Goal: Information Seeking & Learning: Learn about a topic

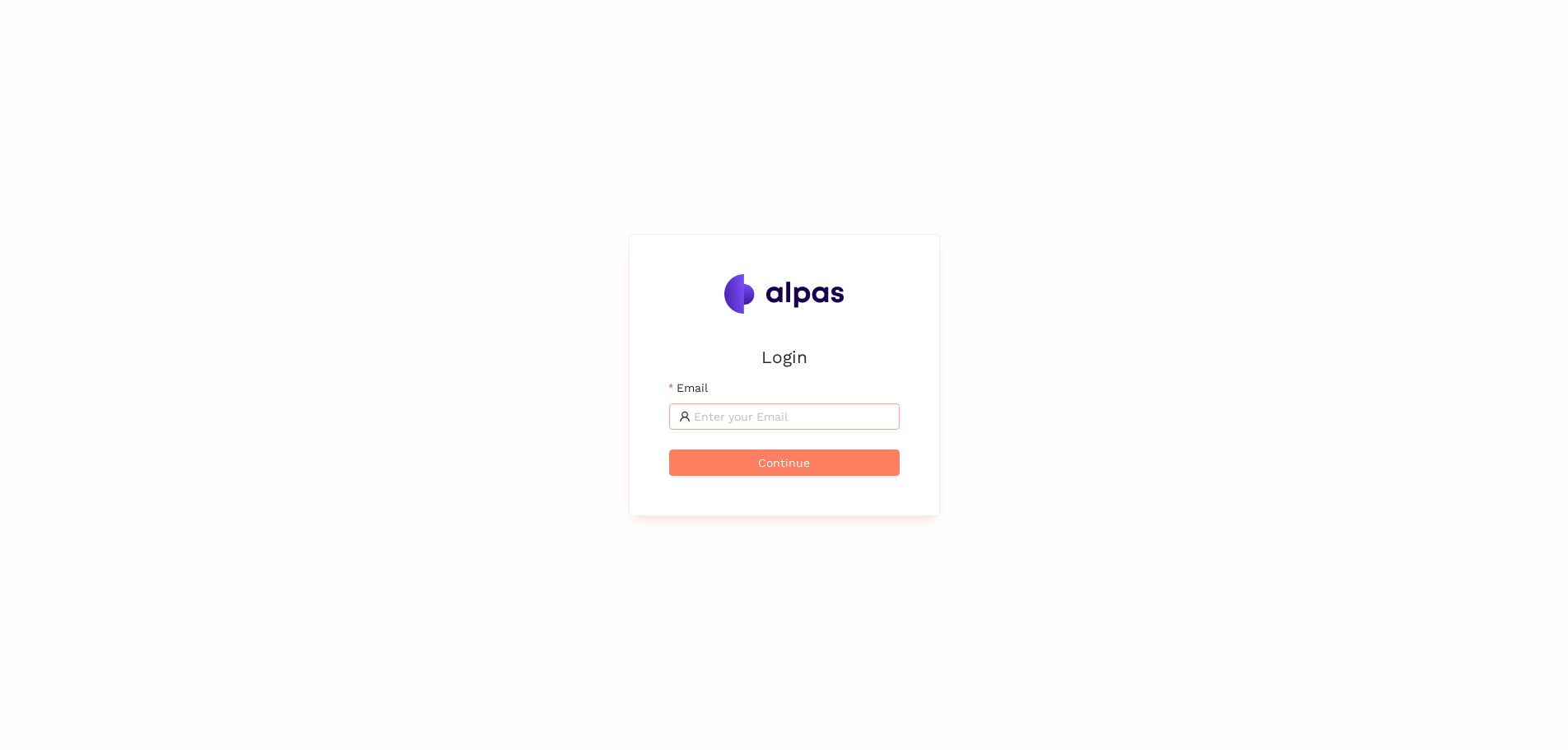
click at [851, 423] on input "Email" at bounding box center [792, 417] width 196 height 18
type input "karina.stival@landisgyr.com"
click at [833, 466] on button "Continue" at bounding box center [784, 462] width 231 height 27
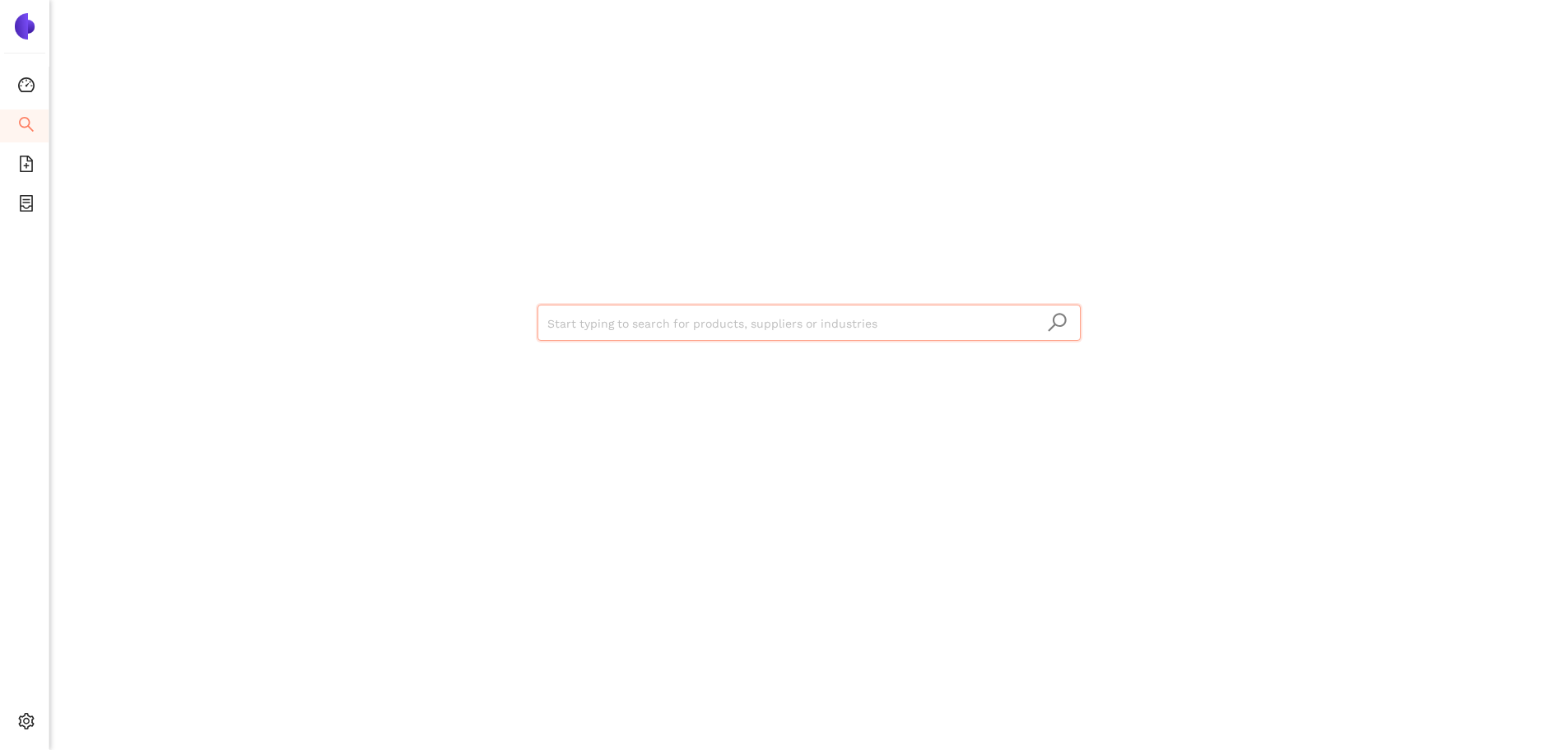
click at [659, 329] on input "search" at bounding box center [809, 324] width 524 height 37
paste input "Microtronix Manufacturing (Pty) Ltd"
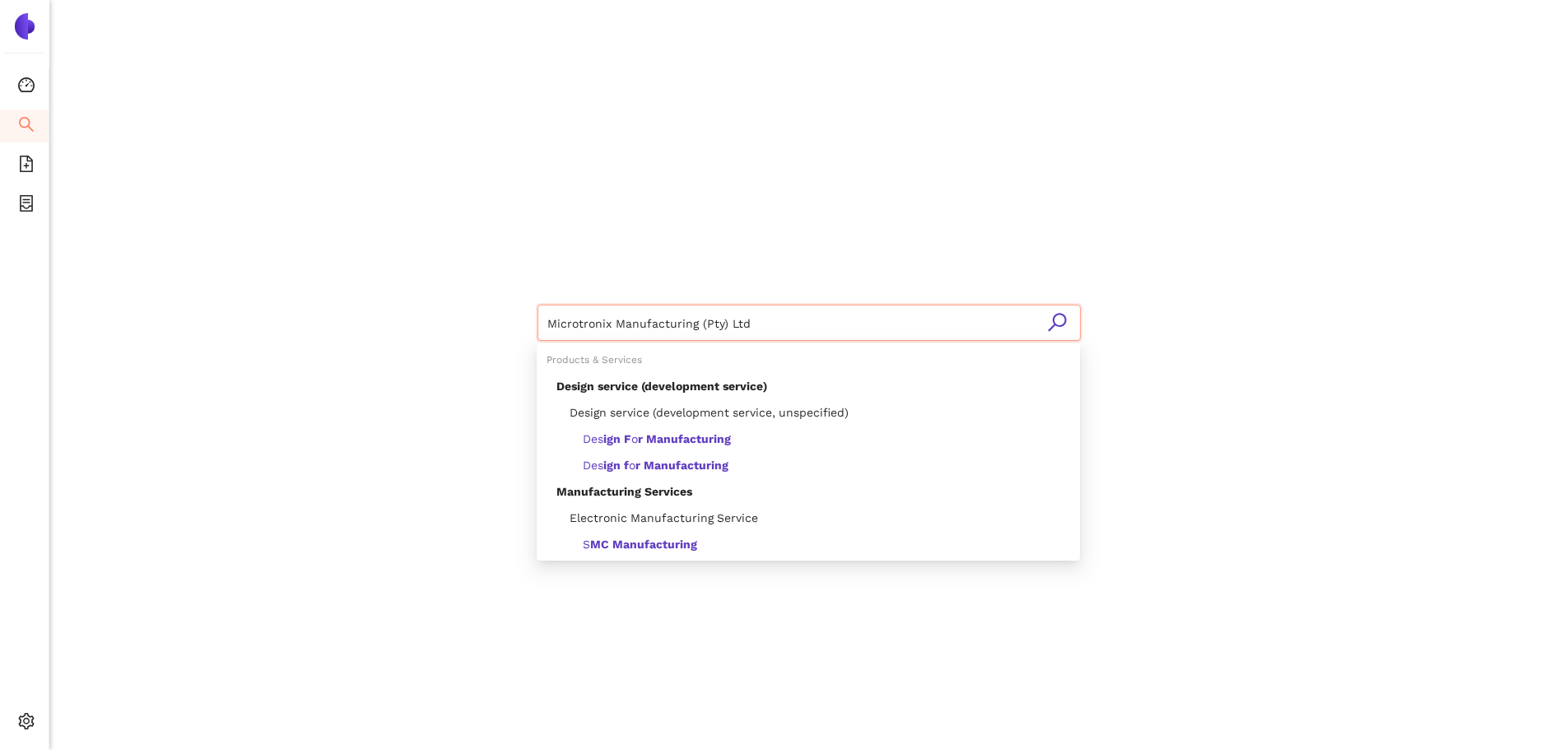
type input "Microtronix Manufacturing (Pty) Ltd"
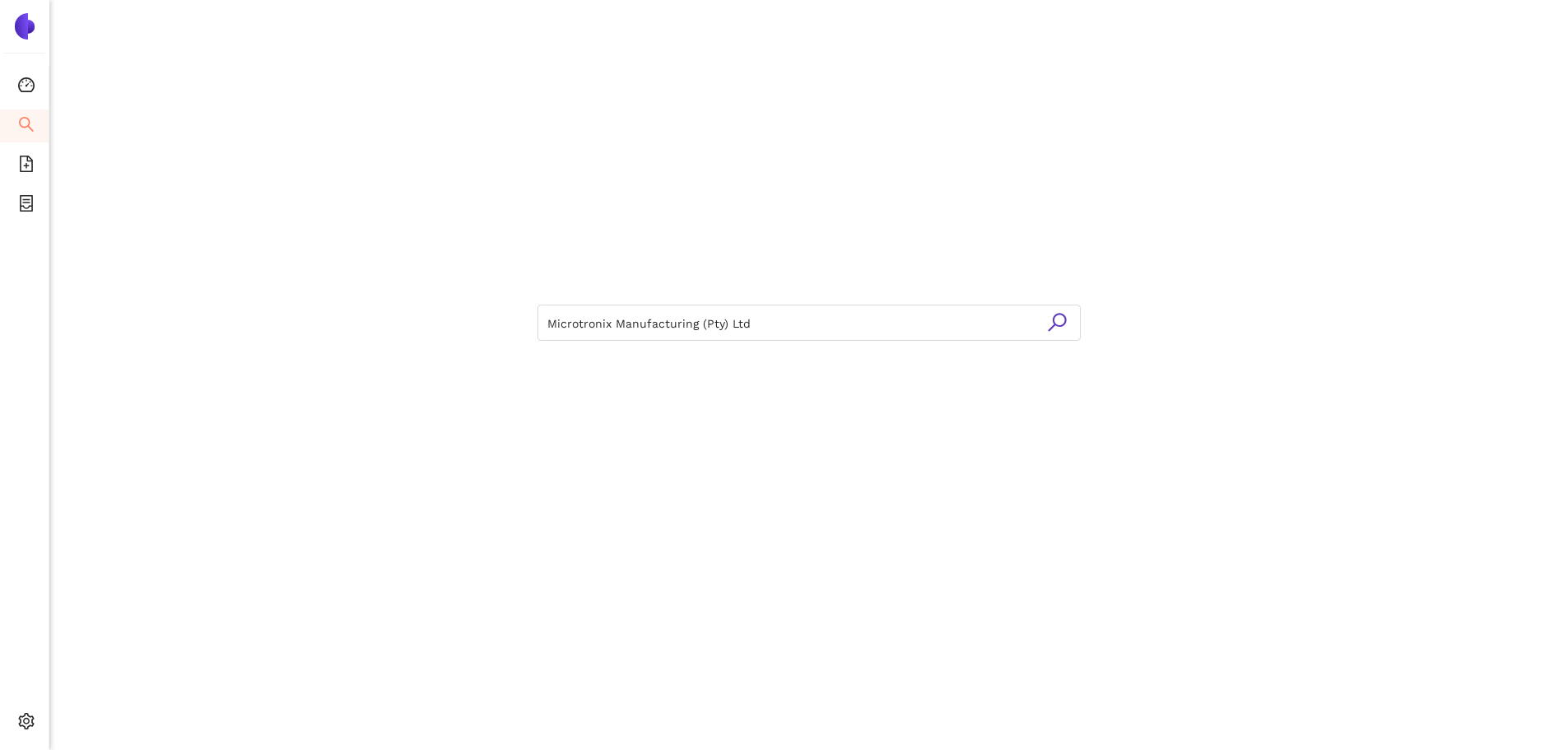
click at [1060, 316] on icon "search" at bounding box center [1057, 322] width 20 height 20
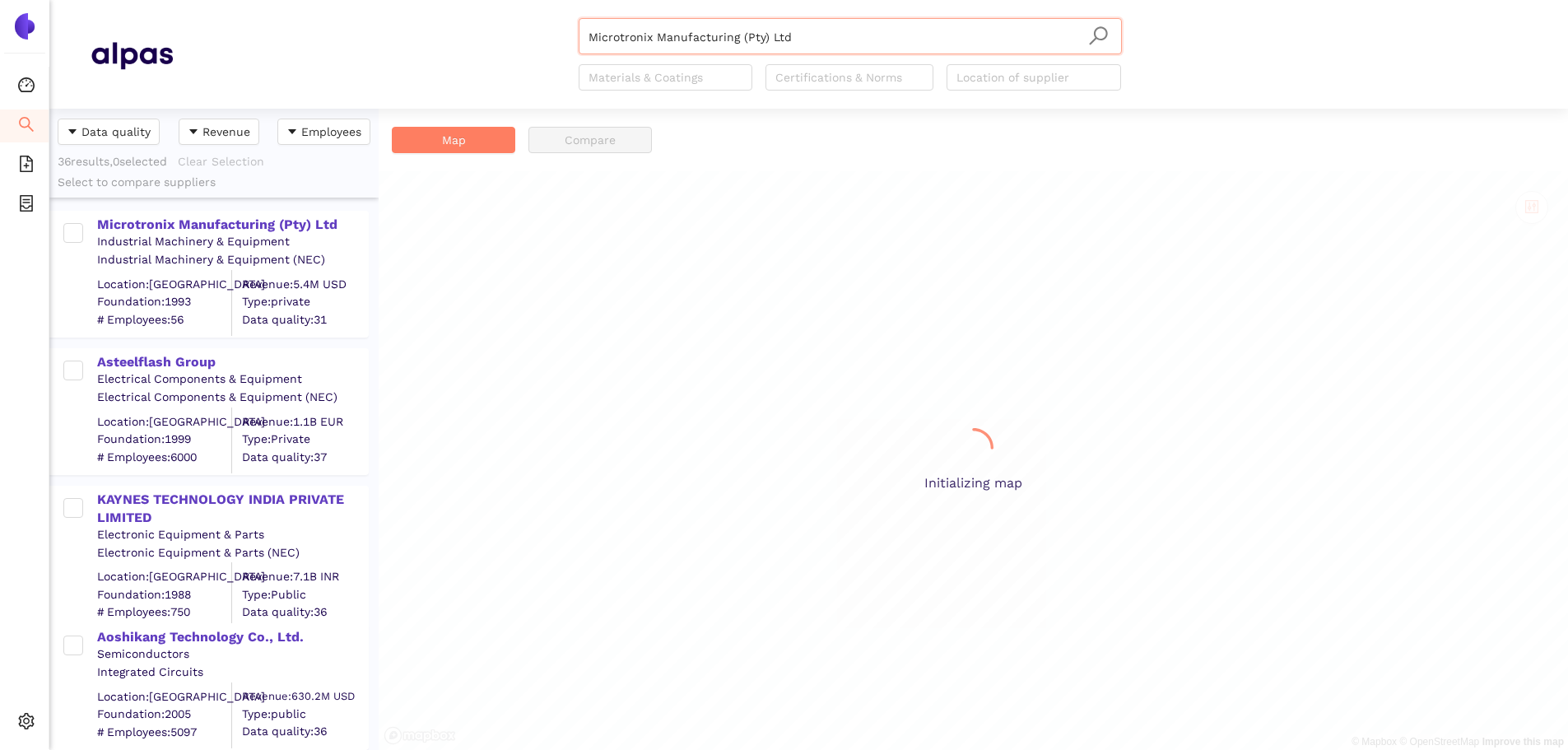
scroll to position [629, 317]
click at [275, 225] on div "Microtronix Manufacturing (Pty) Ltd" at bounding box center [232, 225] width 270 height 18
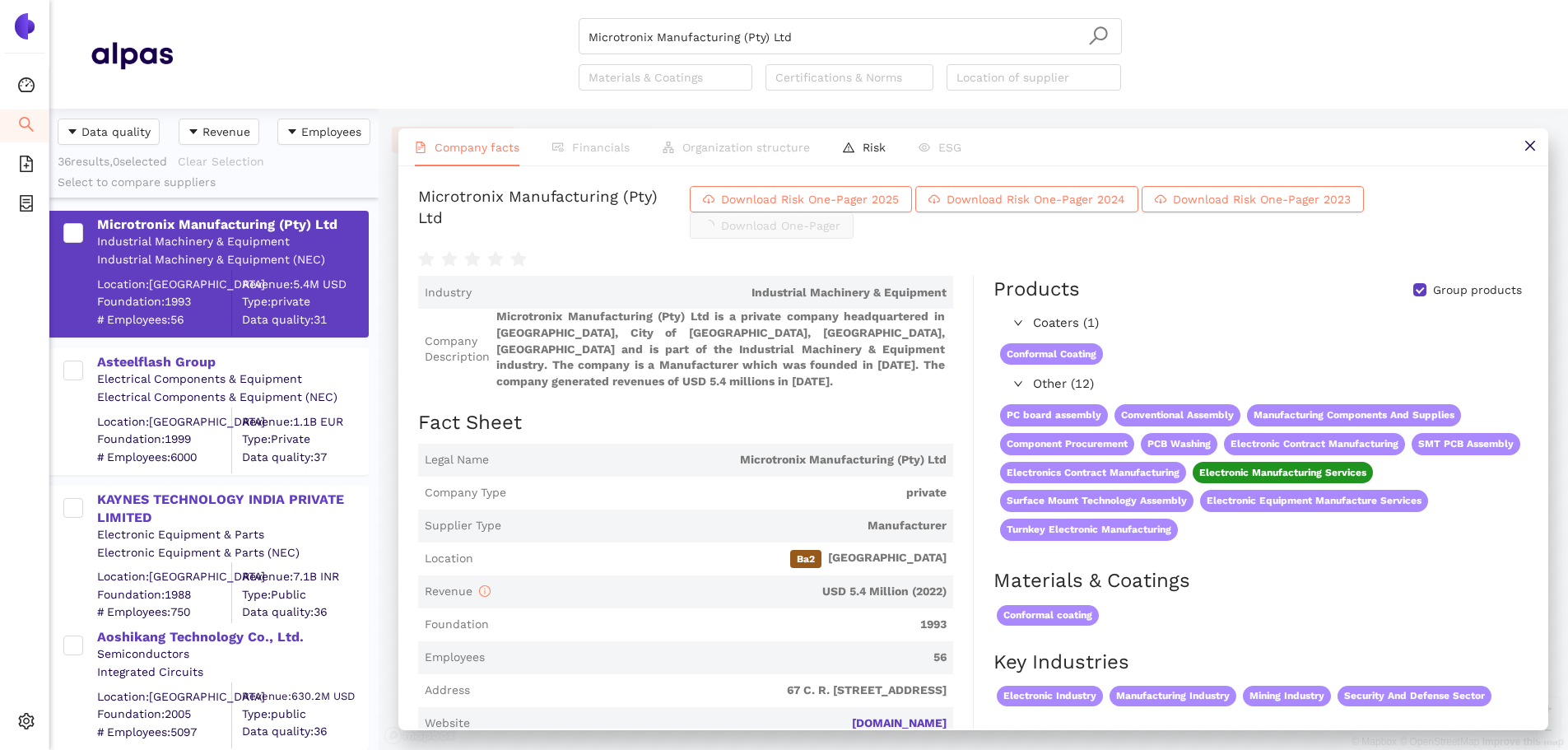
scroll to position [495, 0]
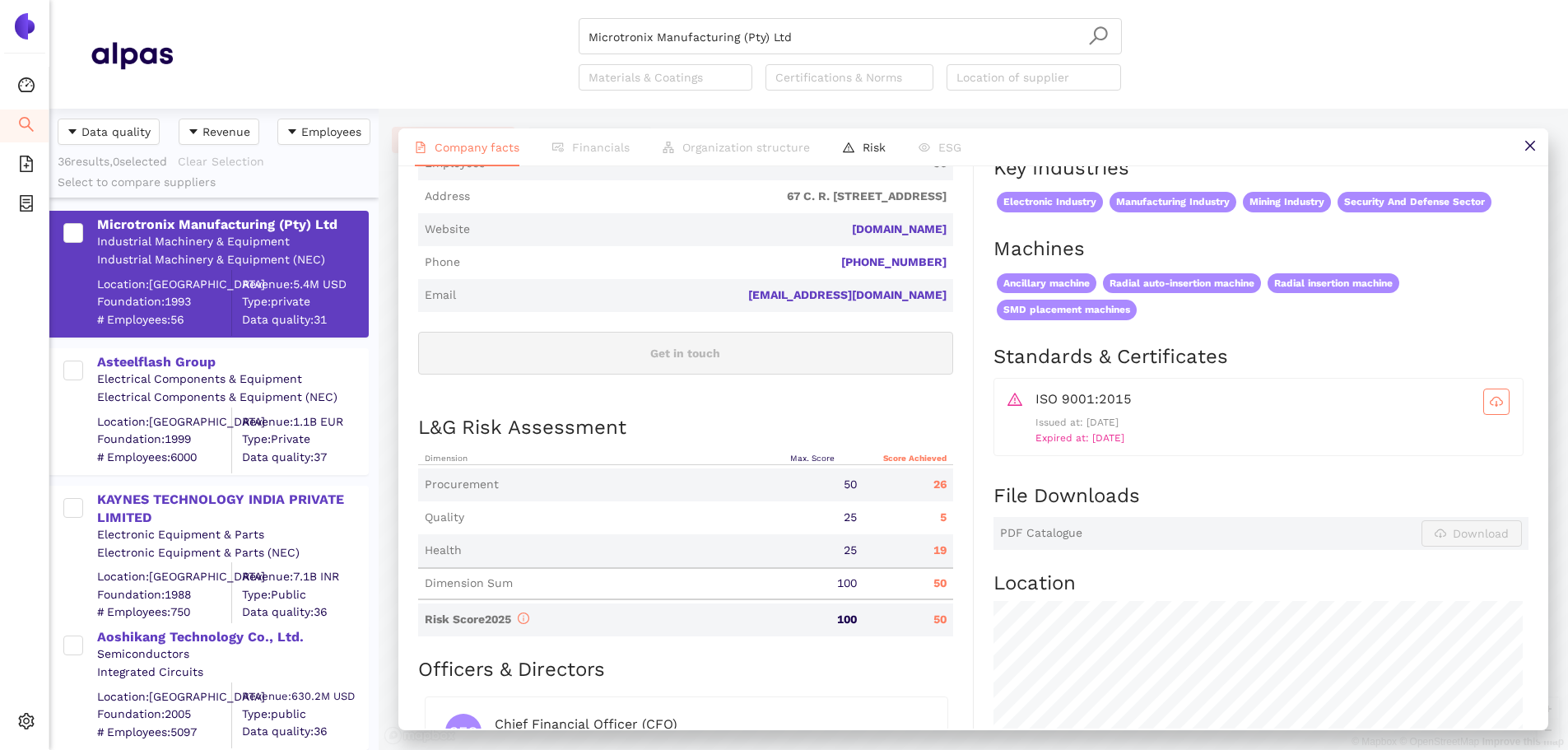
drag, startPoint x: 1028, startPoint y: 437, endPoint x: 1134, endPoint y: 445, distance: 106.3
click at [1126, 445] on div "ISO 9001:2015 Issued at: [DATE] Expired at: [DATE]" at bounding box center [1259, 418] width 503 height 58
click at [1147, 446] on p "Expired at: [DATE]" at bounding box center [1272, 438] width 474 height 16
drag, startPoint x: 919, startPoint y: 515, endPoint x: 942, endPoint y: 517, distance: 23.1
click at [942, 517] on div "5" at bounding box center [908, 518] width 89 height 16
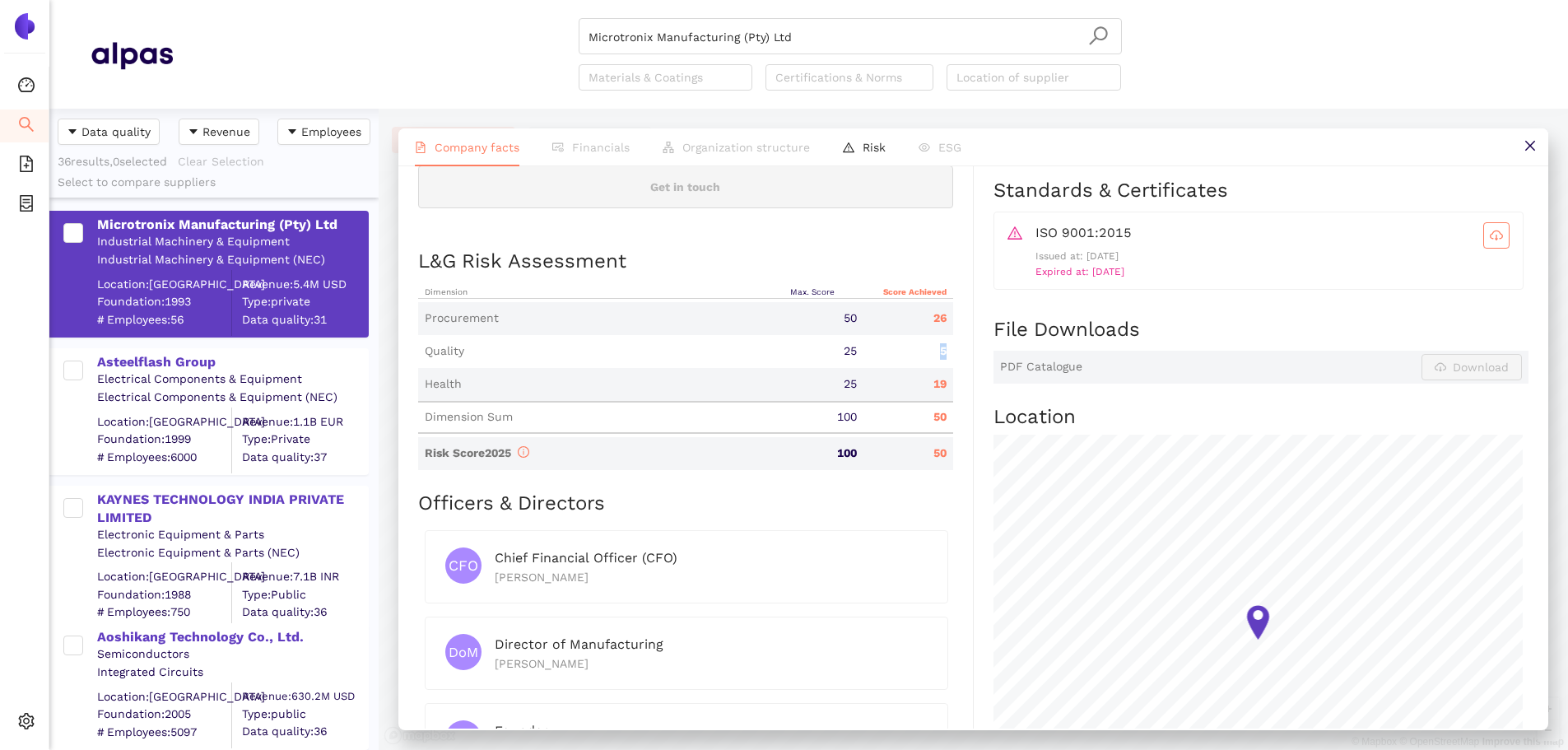
scroll to position [741, 0]
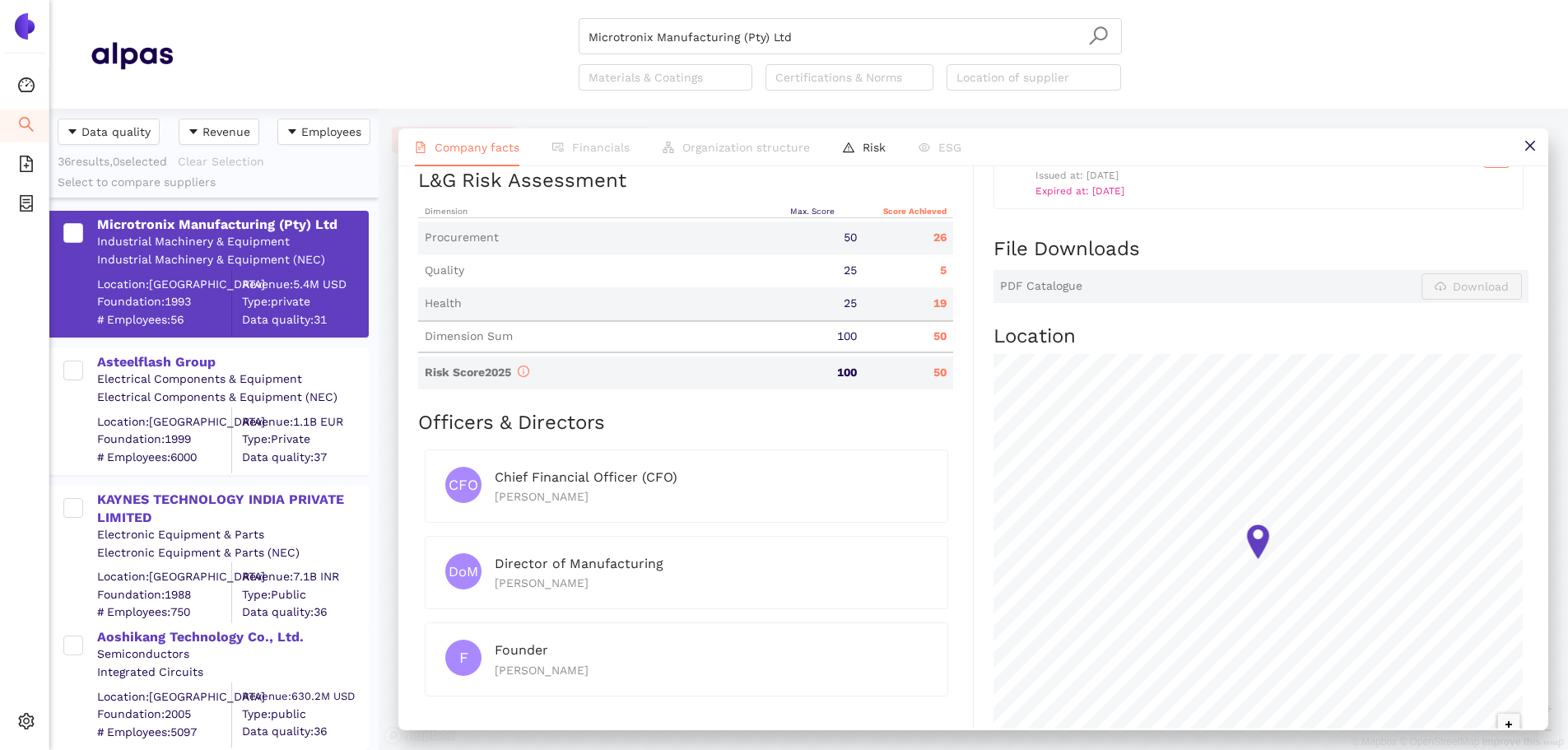
click at [903, 402] on div "L&G Risk Assessment Dimension Max. Score Score Achieved Procurement 50 26 Quali…" at bounding box center [686, 288] width 535 height 242
drag, startPoint x: 925, startPoint y: 367, endPoint x: 890, endPoint y: 382, distance: 38.1
click at [932, 373] on div "50" at bounding box center [908, 373] width 89 height 16
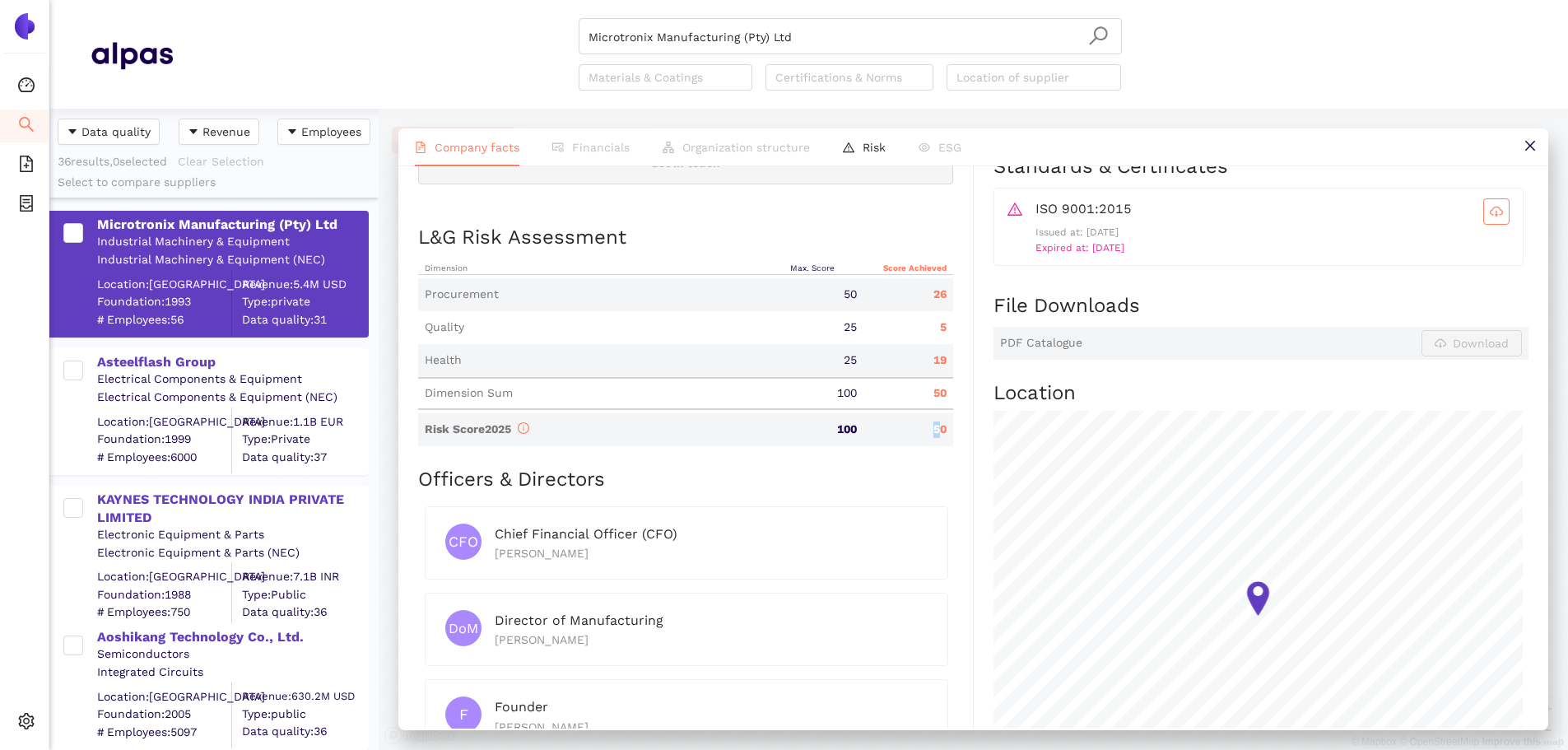
scroll to position [659, 0]
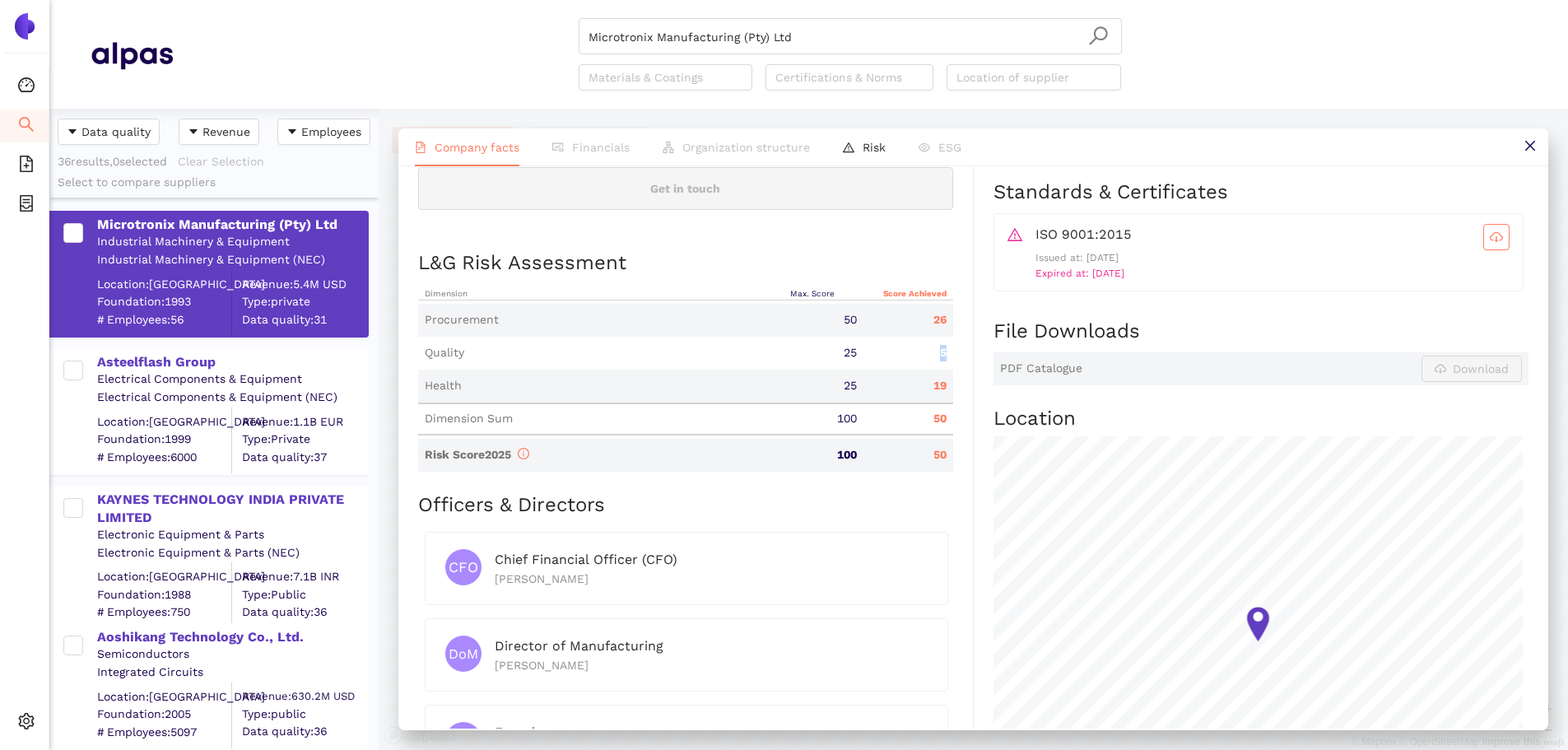
drag, startPoint x: 925, startPoint y: 355, endPoint x: 949, endPoint y: 351, distance: 24.3
click at [949, 351] on div "Industry Industrial Machinery & Equipment Company Description Microtronix Manuf…" at bounding box center [696, 242] width 556 height 1250
click at [949, 350] on div "Industry Industrial Machinery & Equipment Company Description Microtronix Manuf…" at bounding box center [696, 242] width 556 height 1250
